Goal: Check status: Check status

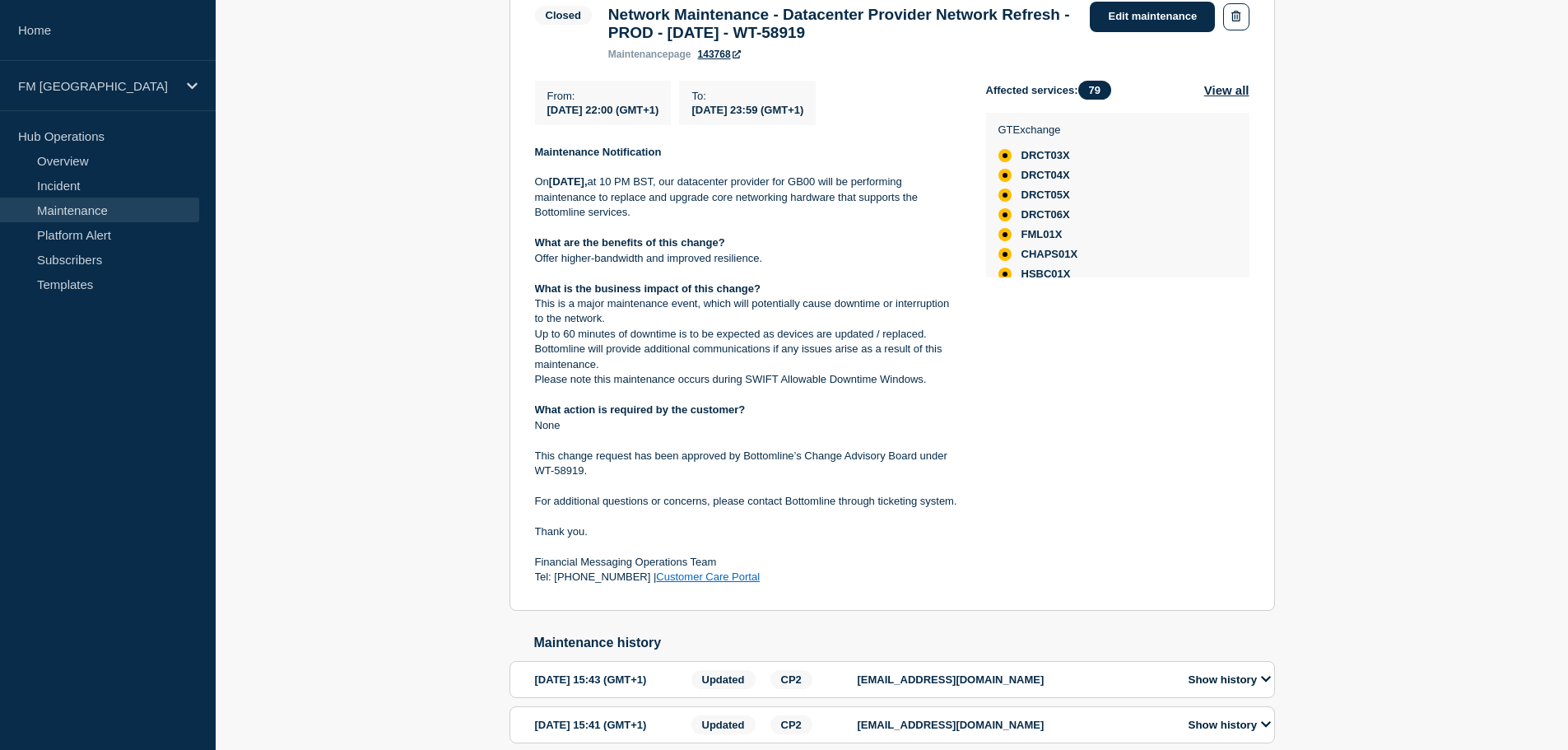
scroll to position [323, 0]
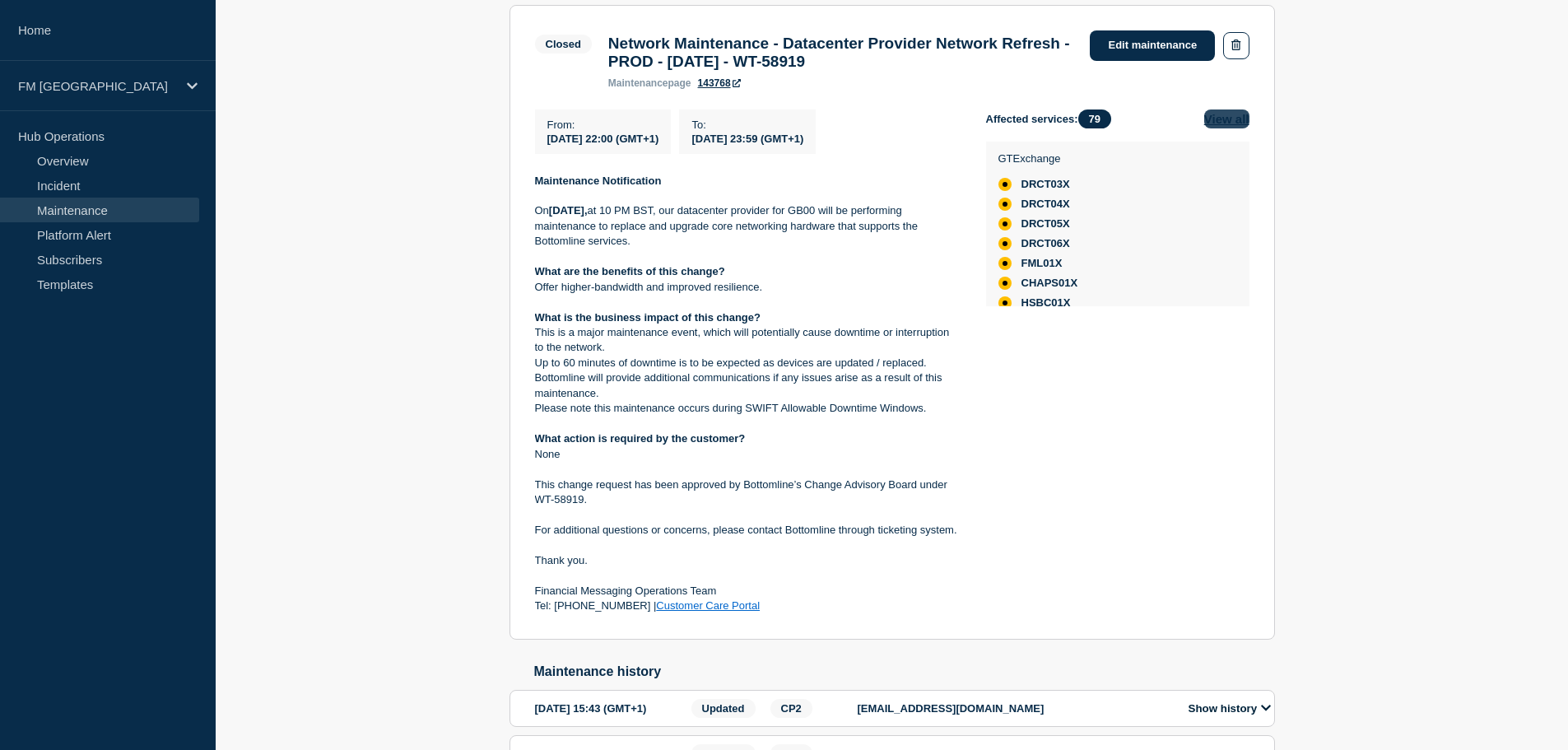
click at [1230, 128] on button "View all" at bounding box center [1227, 119] width 46 height 19
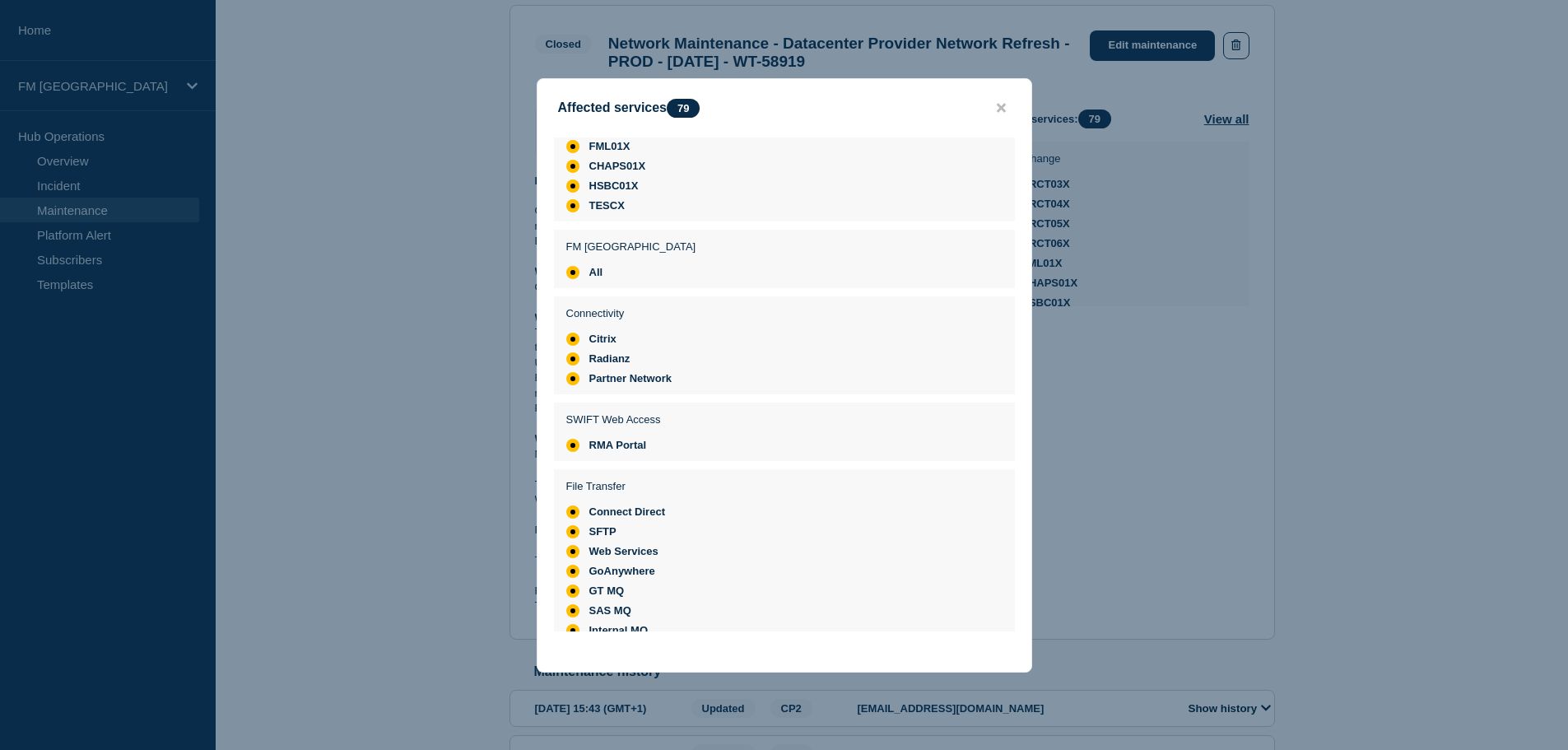
scroll to position [0, 0]
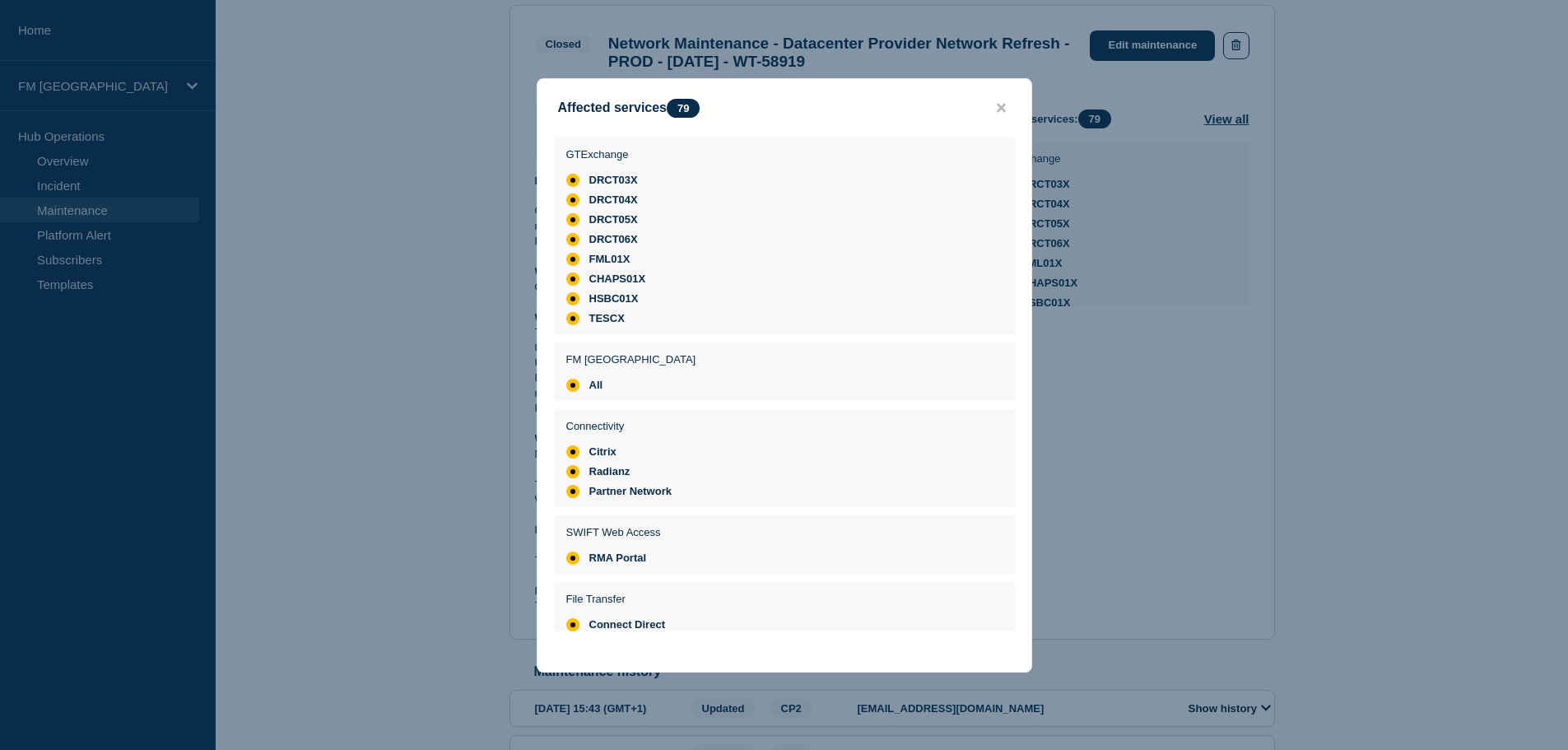
click at [1013, 101] on div "Affected services 79" at bounding box center [784, 108] width 494 height 19
click at [1002, 106] on icon "close button" at bounding box center [1001, 108] width 9 height 9
